Goal: Information Seeking & Learning: Learn about a topic

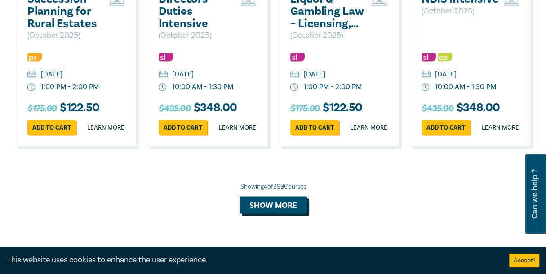
scroll to position [944, 0]
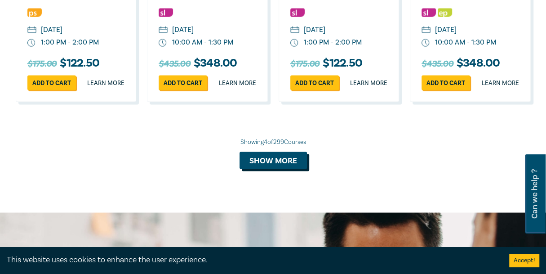
click at [270, 169] on button "Show more" at bounding box center [273, 160] width 67 height 17
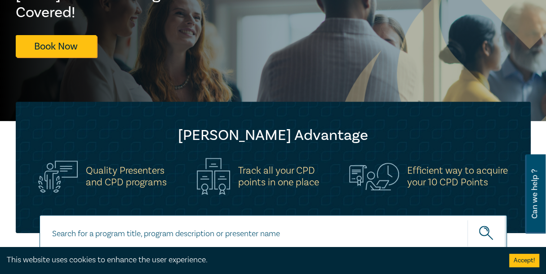
scroll to position [0, 0]
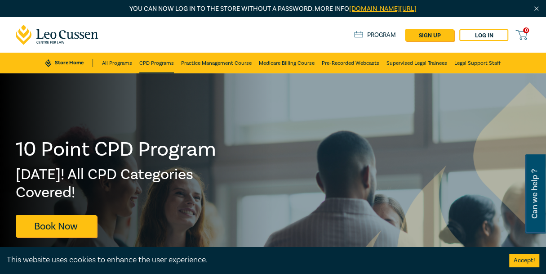
click at [152, 62] on link "CPD Programs" at bounding box center [156, 63] width 35 height 21
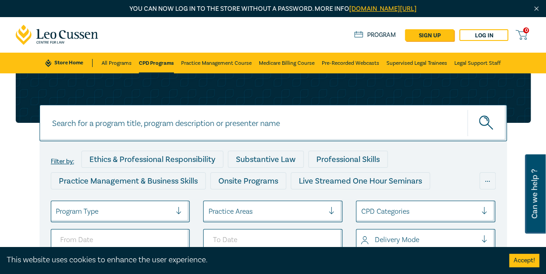
click at [250, 133] on input at bounding box center [274, 123] width 468 height 36
paste input "[PERSON_NAME] – From Drafting to Costing"
type input "[PERSON_NAME] – From Drafting to Costing"
click at [484, 120] on icon "submit" at bounding box center [487, 124] width 16 height 16
